Goal: Check status: Check status

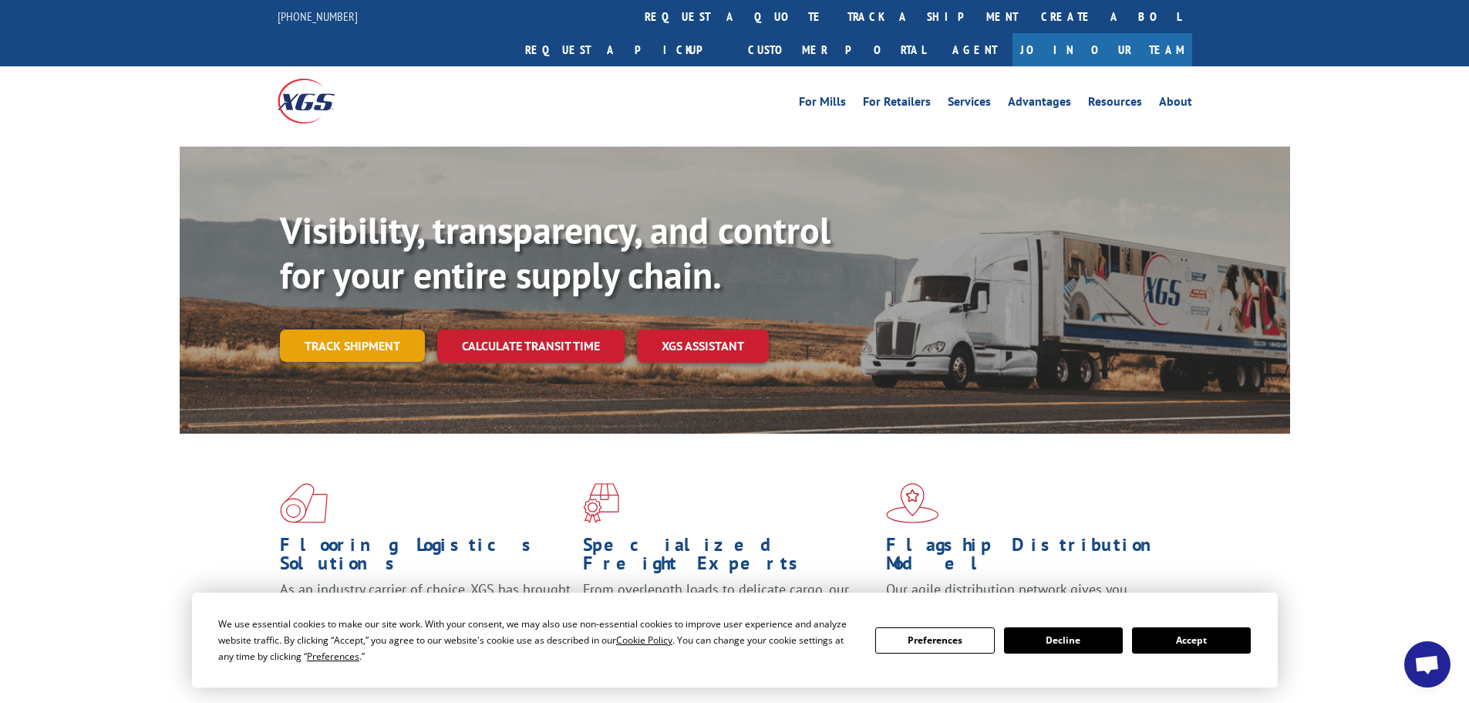
click at [359, 329] on link "Track shipment" at bounding box center [352, 345] width 145 height 32
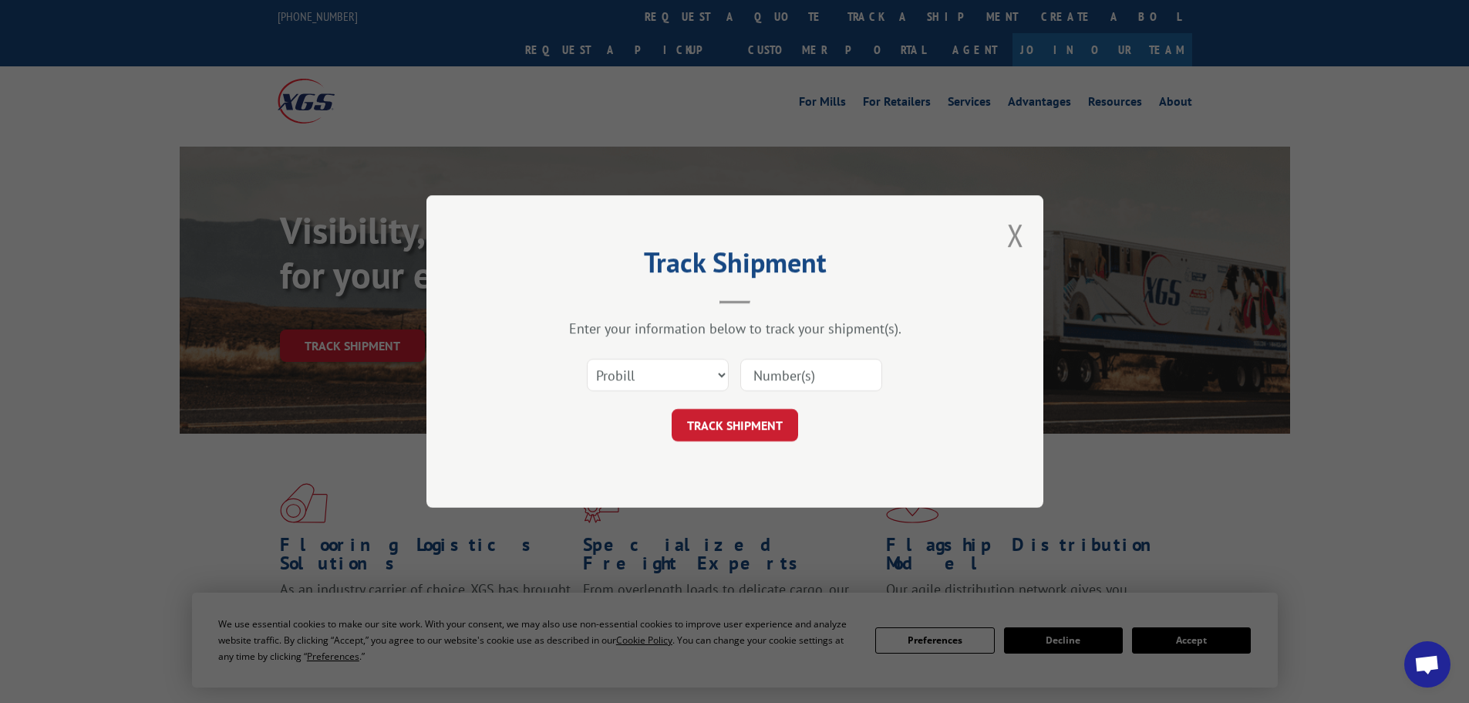
click at [790, 372] on input at bounding box center [811, 375] width 142 height 32
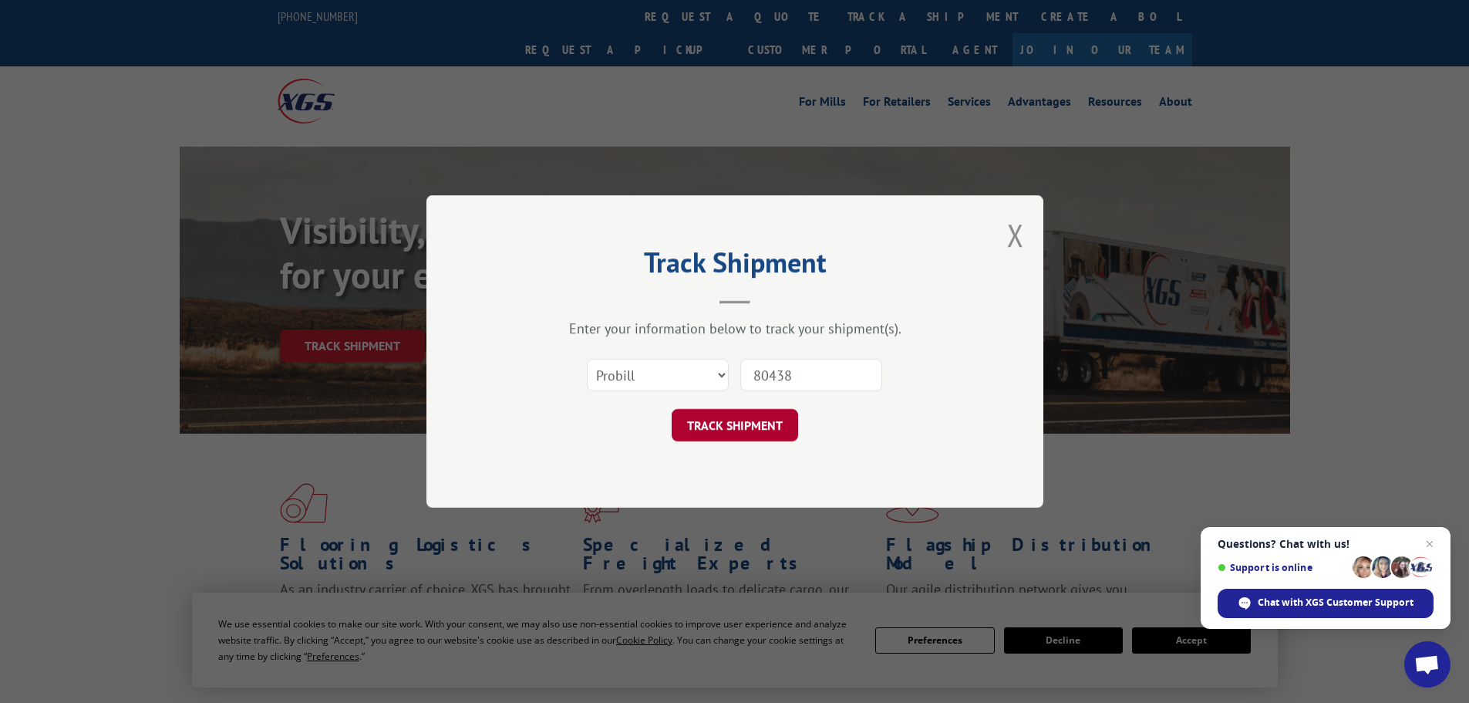
type input "80438"
click at [743, 416] on button "TRACK SHIPMENT" at bounding box center [735, 425] width 126 height 32
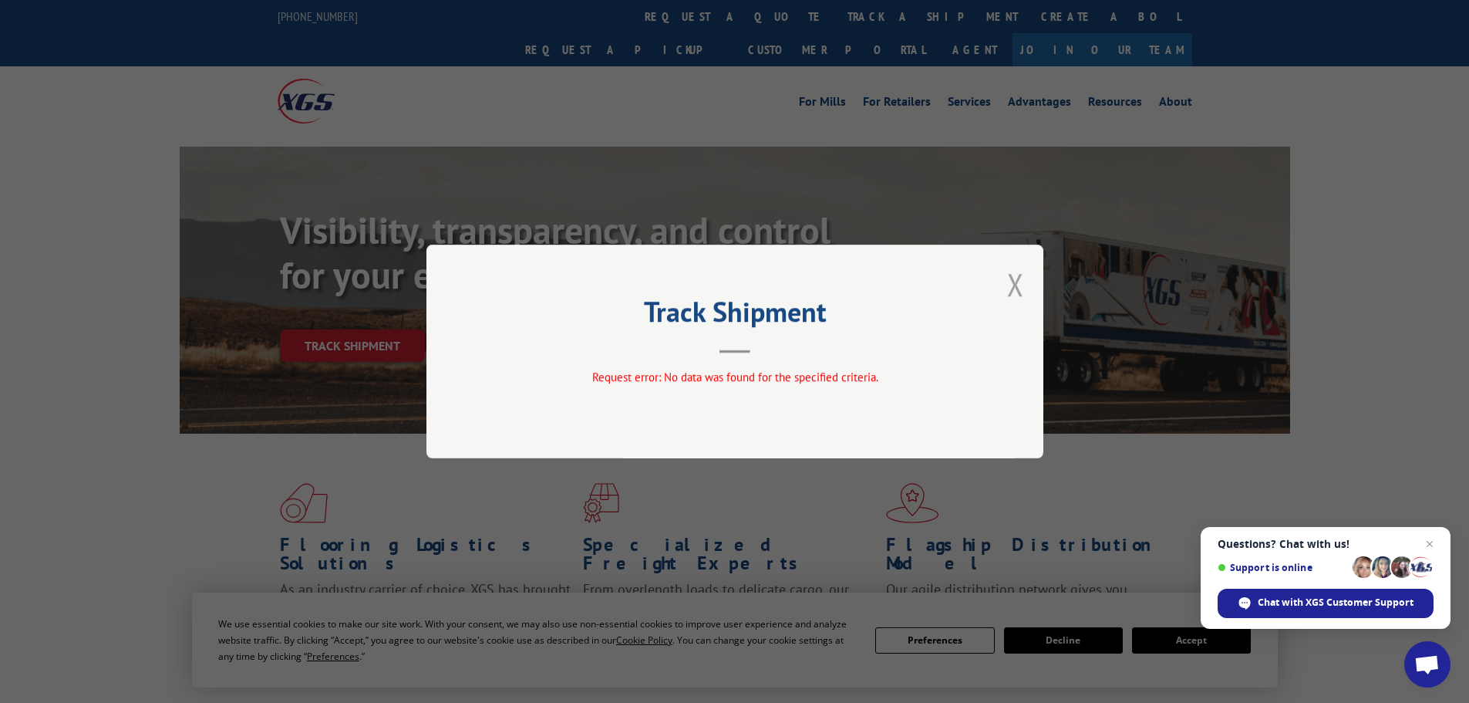
click at [1013, 291] on button "Close modal" at bounding box center [1015, 284] width 17 height 41
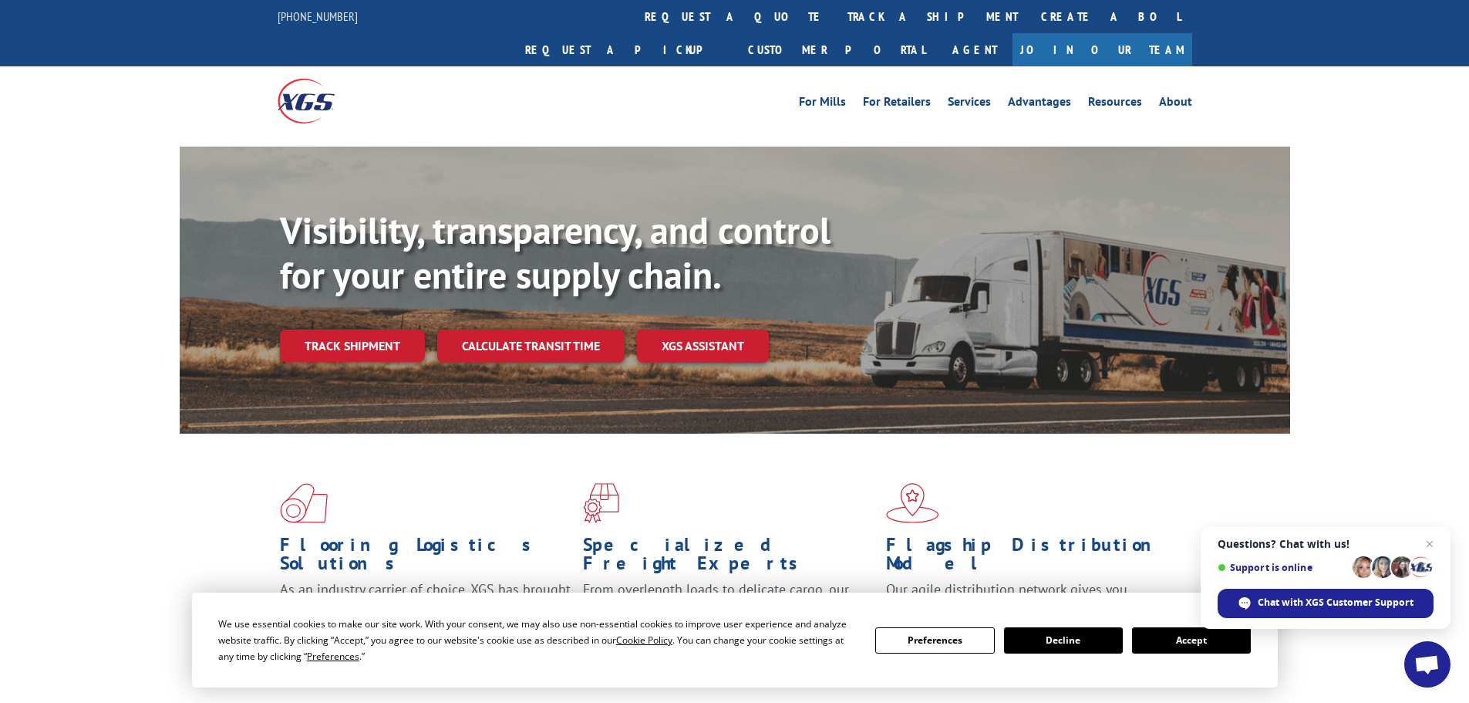
click at [1194, 642] on button "Accept" at bounding box center [1191, 640] width 119 height 26
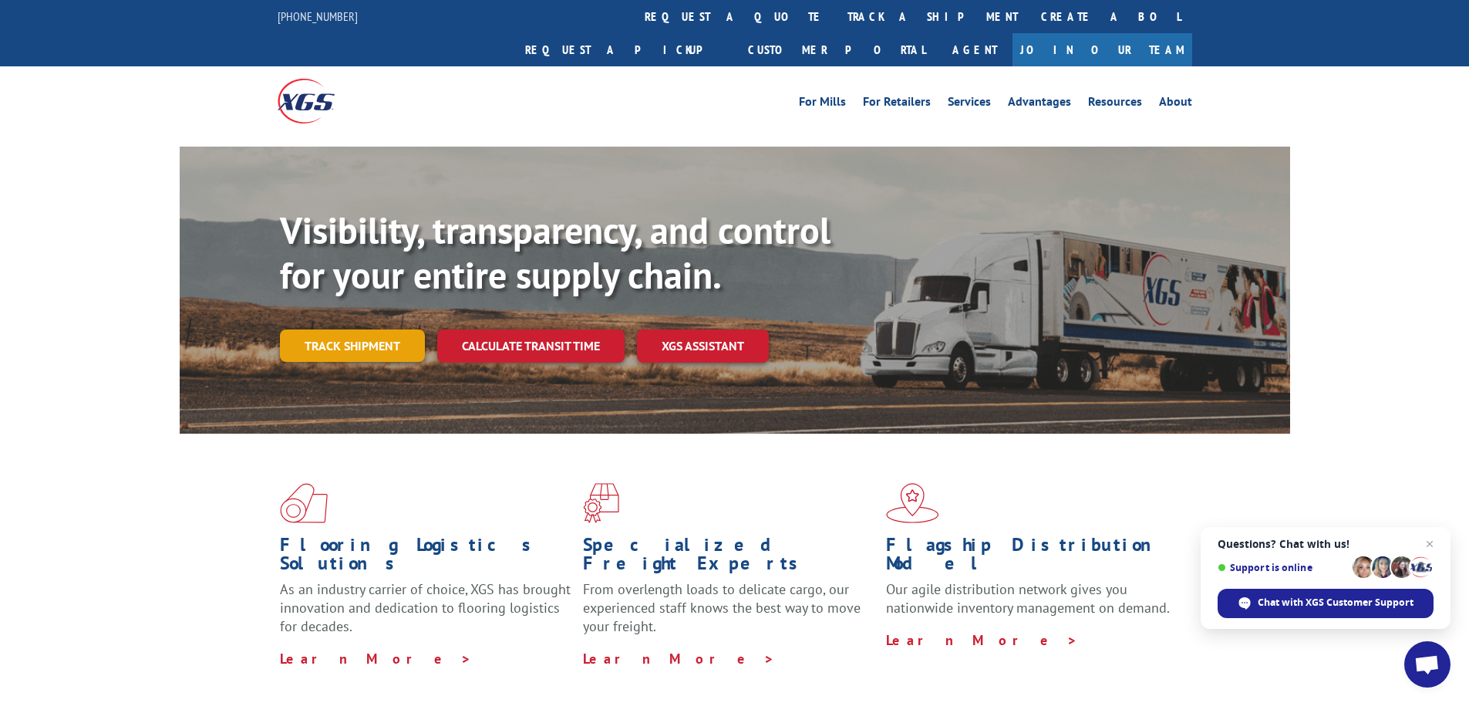
click at [386, 329] on link "Track shipment" at bounding box center [352, 345] width 145 height 32
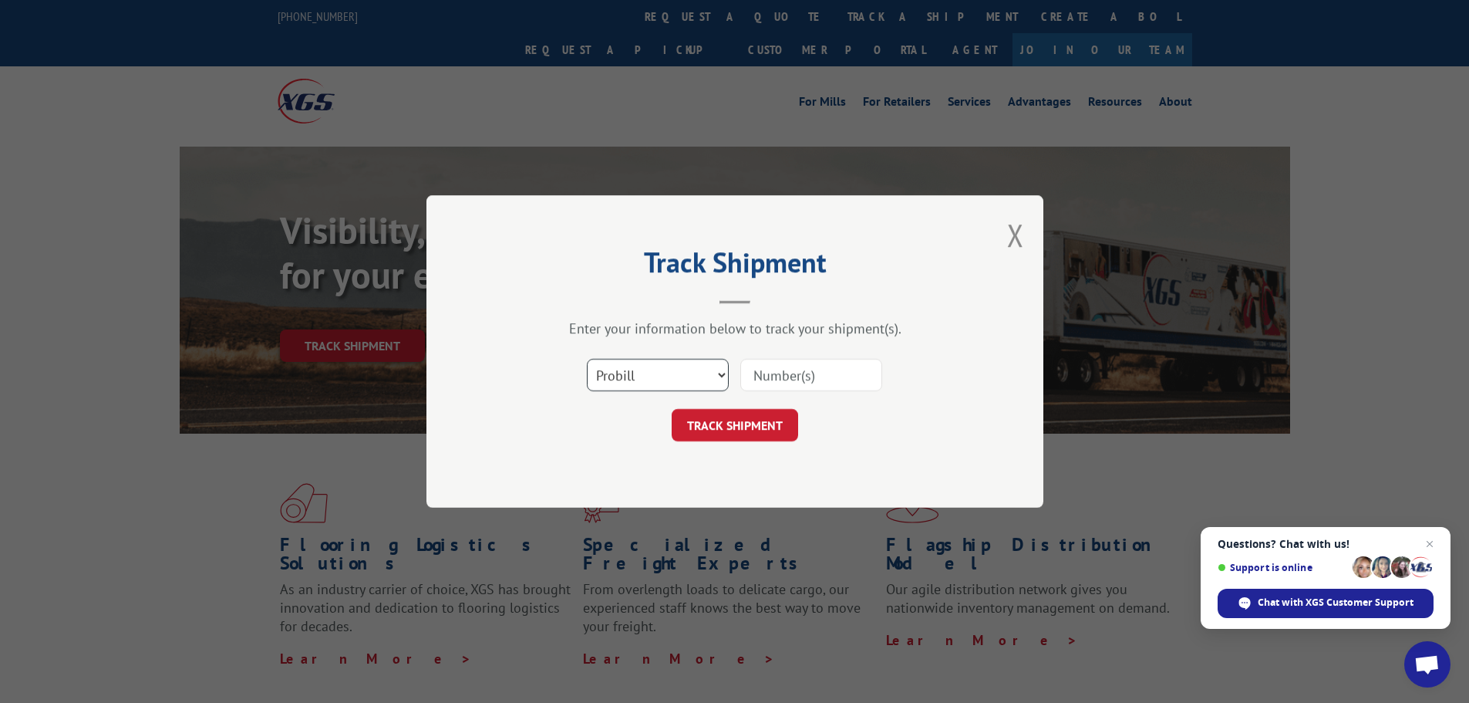
click at [722, 373] on select "Select category... Probill BOL PO" at bounding box center [658, 375] width 142 height 32
select select "bol"
click at [587, 359] on select "Select category... Probill BOL PO" at bounding box center [658, 375] width 142 height 32
click at [784, 367] on input at bounding box center [811, 375] width 142 height 32
type input "5609076"
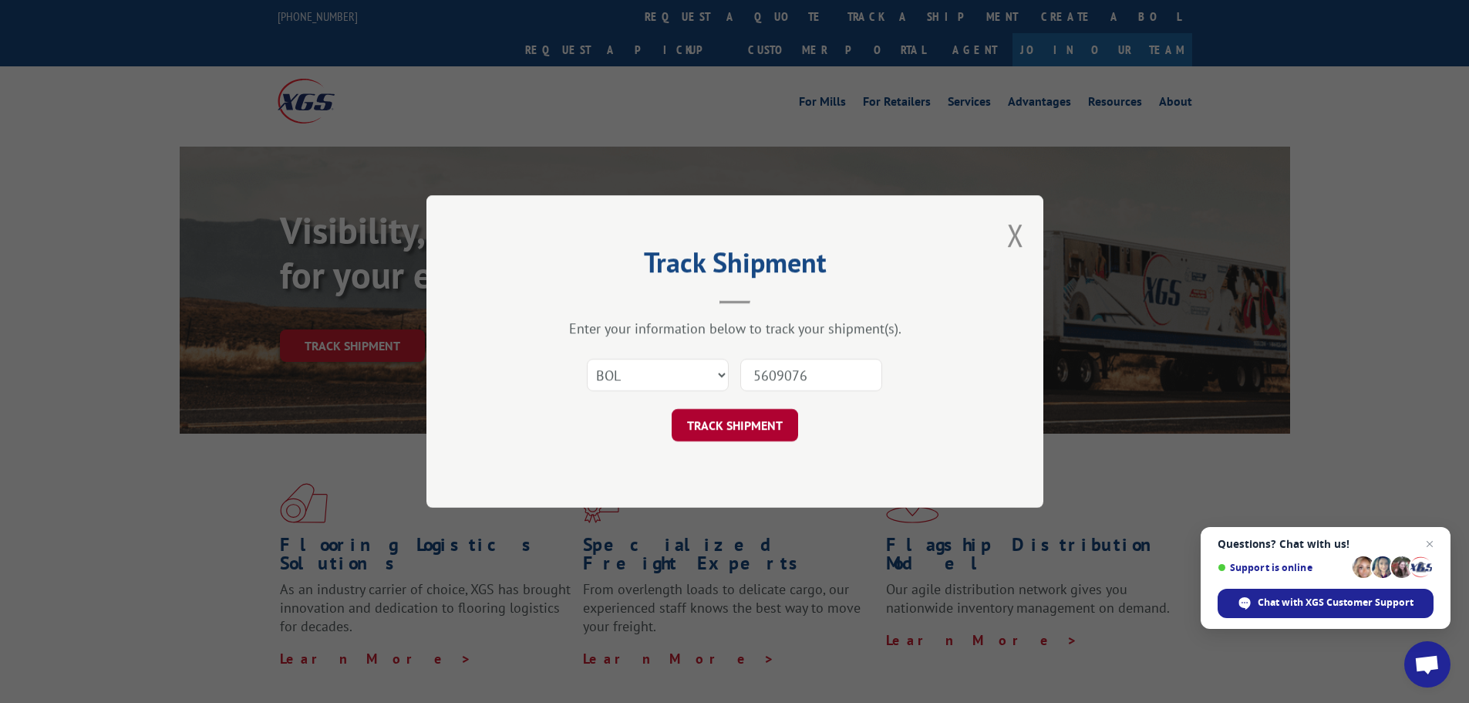
click at [764, 427] on button "TRACK SHIPMENT" at bounding box center [735, 425] width 126 height 32
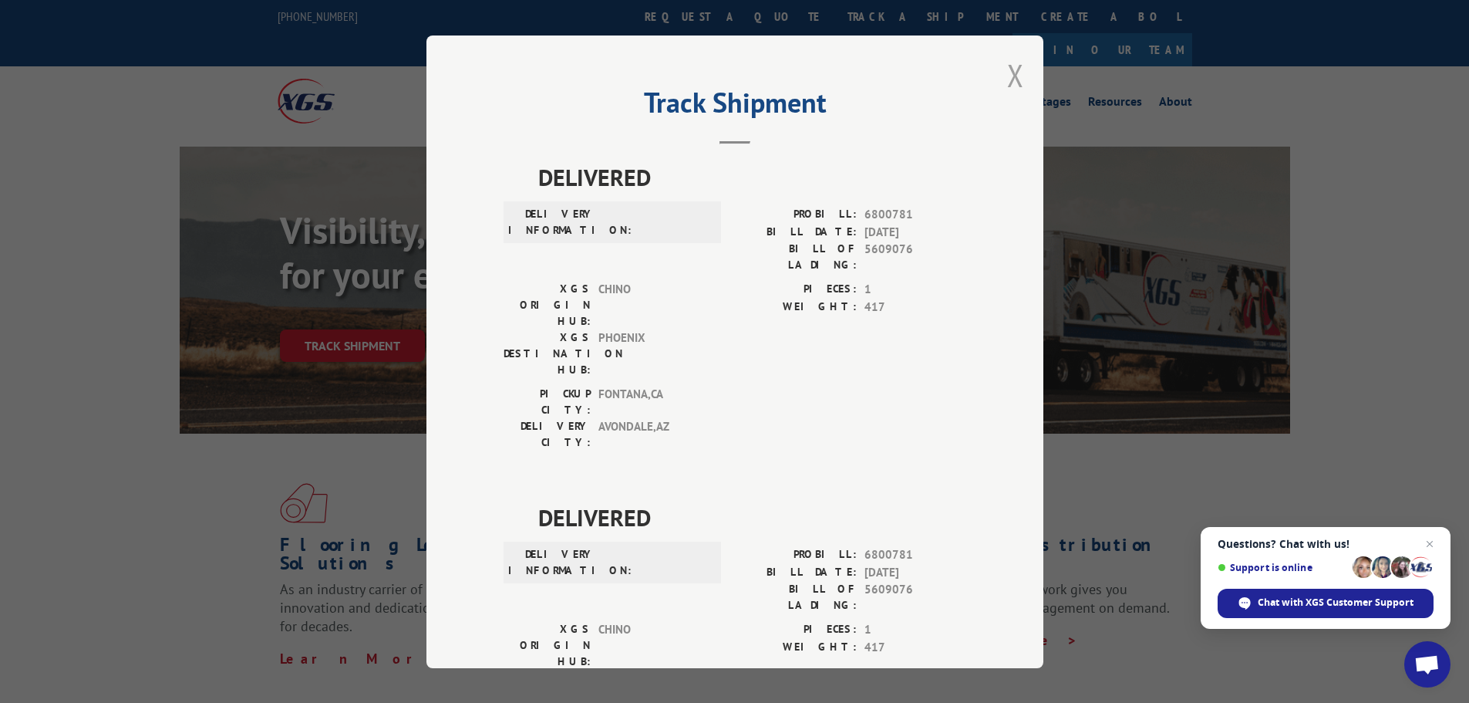
click at [1007, 66] on button "Close modal" at bounding box center [1015, 75] width 17 height 41
